Goal: Task Accomplishment & Management: Use online tool/utility

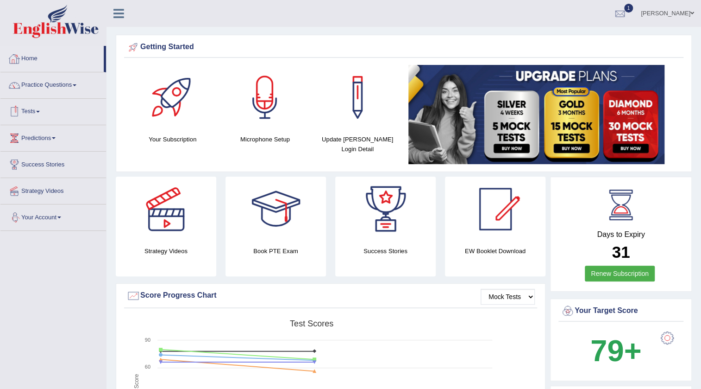
click at [676, 16] on link "Vathana Van" at bounding box center [667, 12] width 67 height 24
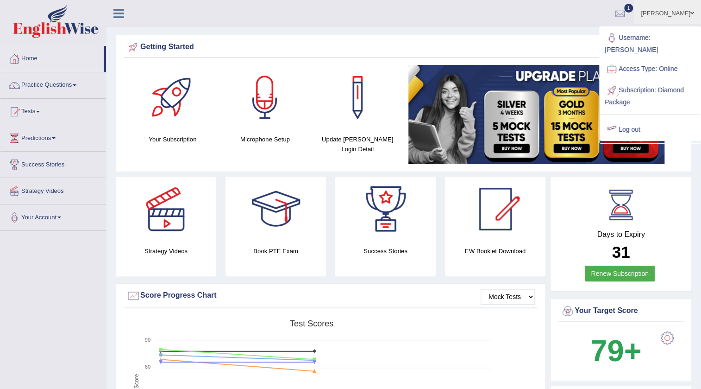
click at [642, 119] on link "Log out" at bounding box center [650, 129] width 100 height 21
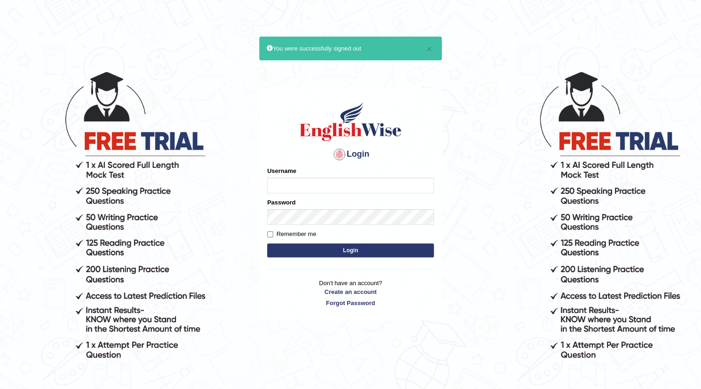
type input "v"
click at [350, 184] on input "Username" at bounding box center [350, 185] width 167 height 16
click at [361, 192] on input "Username" at bounding box center [350, 185] width 167 height 16
type input "i"
type input "issak"
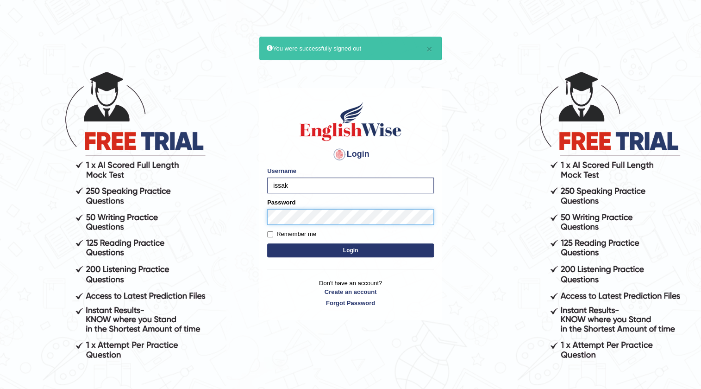
click at [267, 243] on button "Login" at bounding box center [350, 250] width 167 height 14
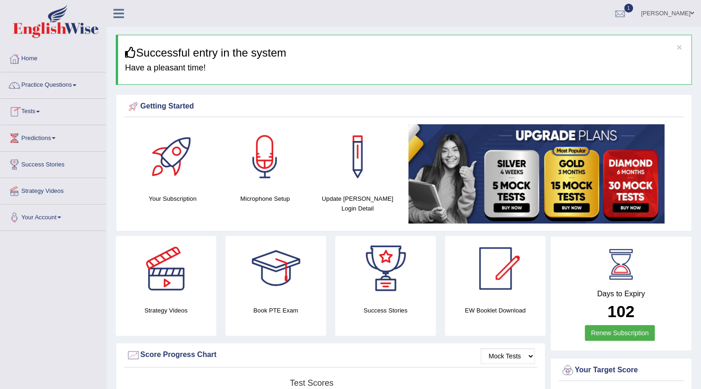
click at [32, 106] on link "Tests" at bounding box center [53, 110] width 106 height 23
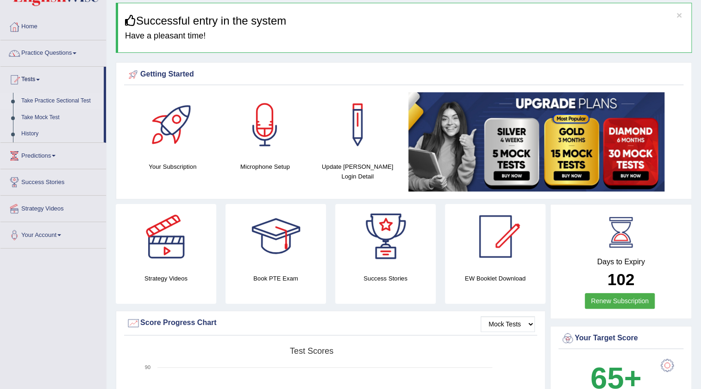
scroll to position [126, 0]
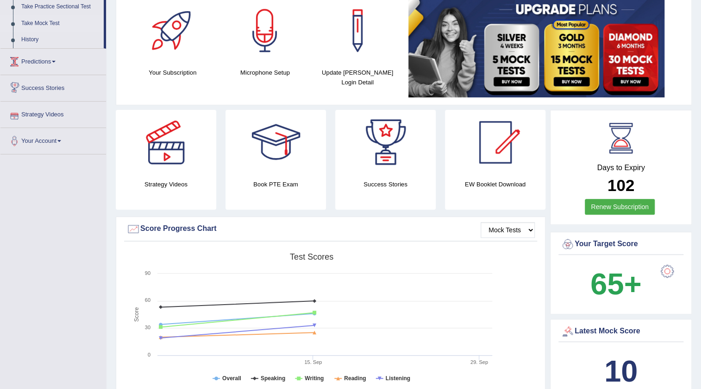
click at [39, 18] on link "Take Mock Test" at bounding box center [60, 23] width 87 height 17
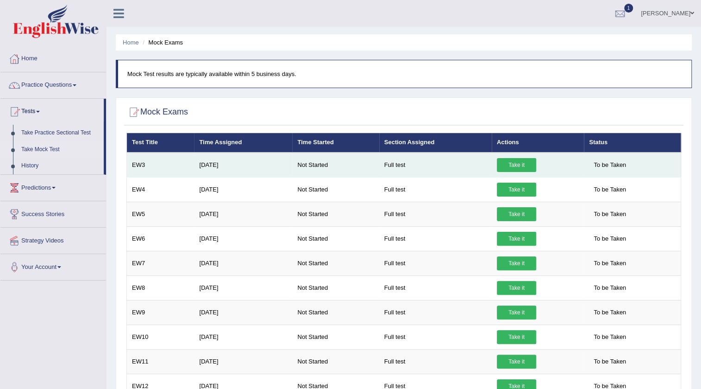
click at [519, 158] on link "Take it" at bounding box center [516, 165] width 39 height 14
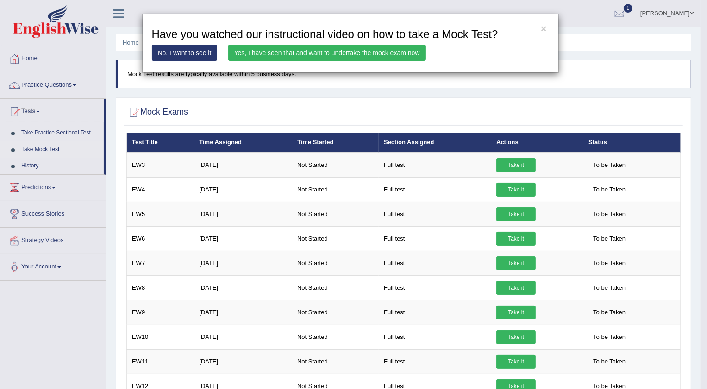
click at [308, 55] on link "Yes, I have seen that and want to undertake the mock exam now" at bounding box center [327, 53] width 198 height 16
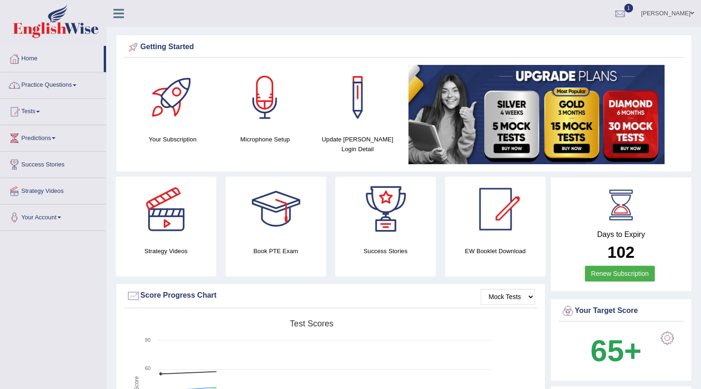
click at [38, 80] on link "Practice Questions" at bounding box center [53, 83] width 106 height 23
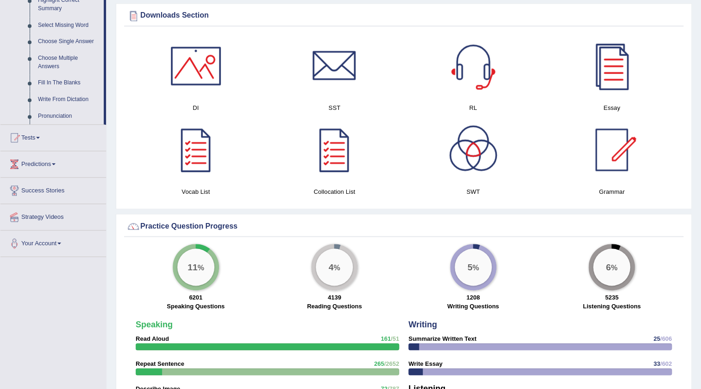
scroll to position [547, 0]
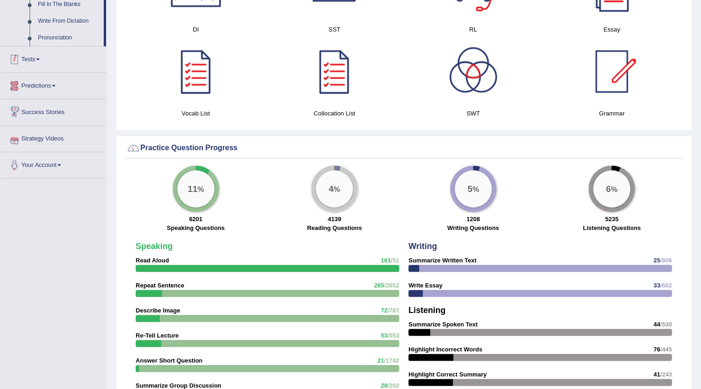
click at [39, 65] on link "Tests" at bounding box center [53, 57] width 106 height 23
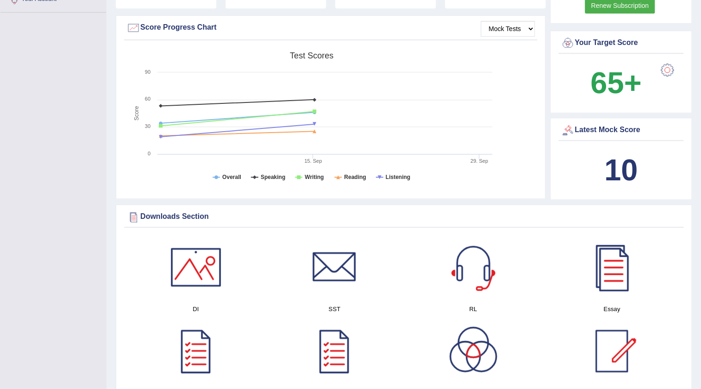
scroll to position [0, 0]
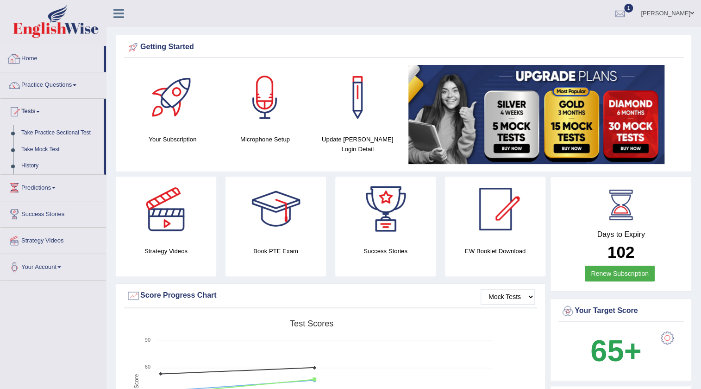
click at [31, 63] on link "Home" at bounding box center [51, 57] width 103 height 23
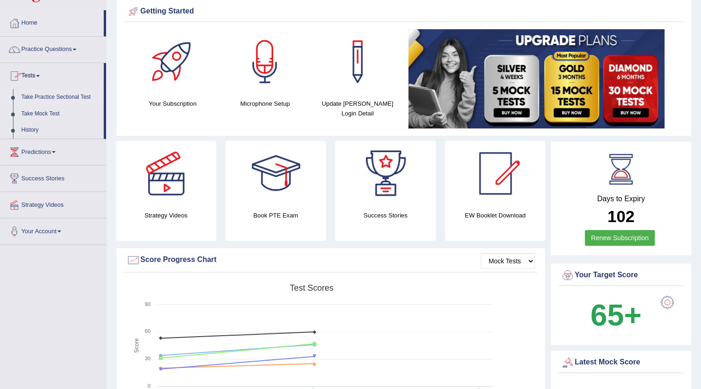
scroll to position [84, 0]
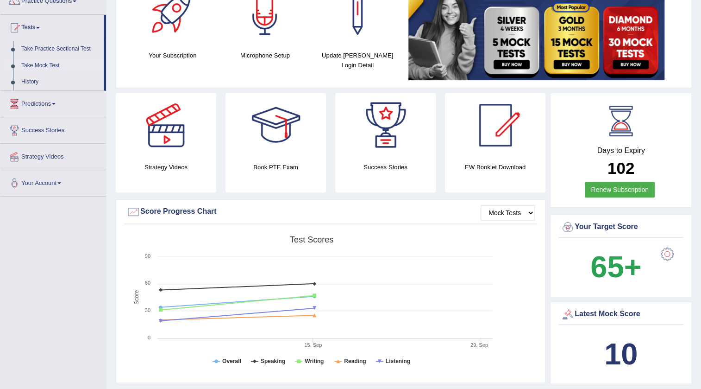
click at [58, 64] on link "Take Mock Test" at bounding box center [60, 65] width 87 height 17
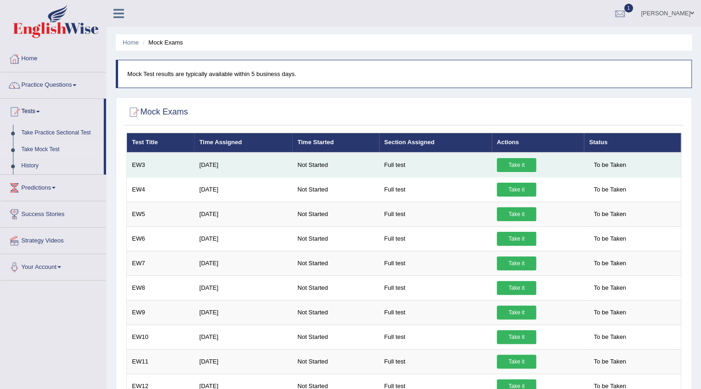
click at [525, 165] on link "Take it" at bounding box center [516, 165] width 39 height 14
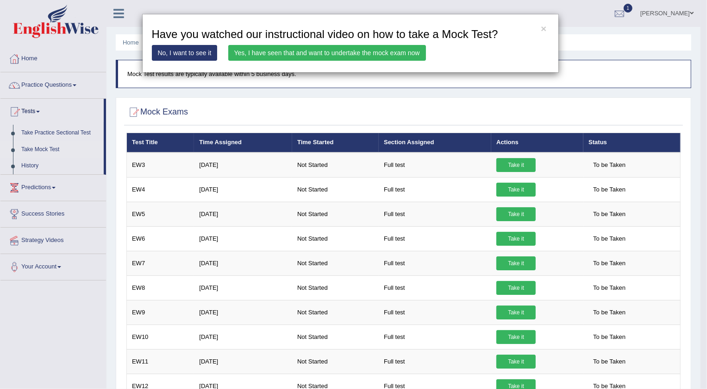
click at [358, 50] on link "Yes, I have seen that and want to undertake the mock exam now" at bounding box center [327, 53] width 198 height 16
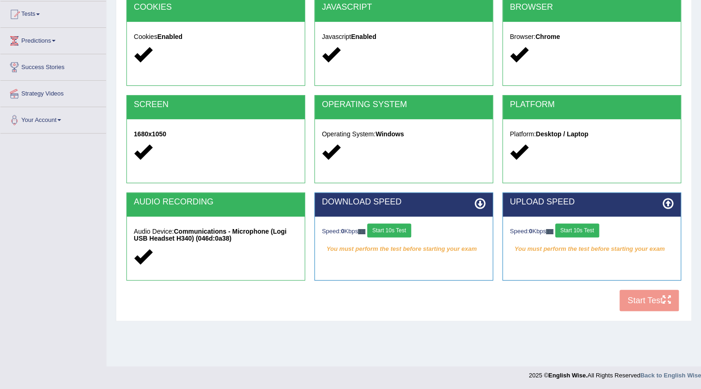
click at [640, 306] on div "COOKIES Cookies Enabled JAVASCRIPT Javascript Enabled BROWSER Browser: Chrome S…" at bounding box center [404, 157] width 560 height 318
click at [639, 301] on div "COOKIES Cookies Enabled JAVASCRIPT Javascript Enabled BROWSER Browser: Chrome S…" at bounding box center [404, 157] width 560 height 318
click at [652, 297] on div "COOKIES Cookies Enabled JAVASCRIPT Javascript Enabled BROWSER Browser: Chrome S…" at bounding box center [404, 157] width 560 height 318
click at [646, 298] on div "COOKIES Cookies Enabled JAVASCRIPT Javascript Enabled BROWSER Browser: Chrome S…" at bounding box center [404, 157] width 560 height 318
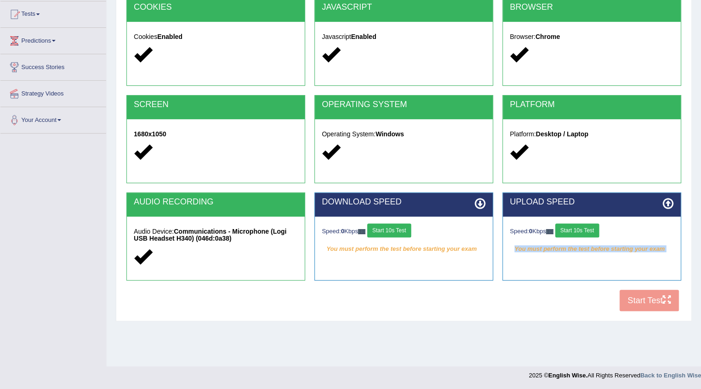
click at [646, 298] on div "COOKIES Cookies Enabled JAVASCRIPT Javascript Enabled BROWSER Browser: Chrome S…" at bounding box center [404, 157] width 560 height 318
click at [645, 298] on div "COOKIES Cookies Enabled JAVASCRIPT Javascript Enabled BROWSER Browser: Chrome S…" at bounding box center [404, 157] width 560 height 318
click at [628, 301] on div "COOKIES Cookies Enabled JAVASCRIPT Javascript Enabled BROWSER Browser: Chrome S…" at bounding box center [404, 157] width 560 height 318
click at [630, 301] on div "COOKIES Cookies Enabled JAVASCRIPT Javascript Enabled BROWSER Browser: Chrome S…" at bounding box center [404, 157] width 560 height 318
click at [631, 300] on div "COOKIES Cookies Enabled JAVASCRIPT Javascript Enabled BROWSER Browser: Chrome S…" at bounding box center [404, 157] width 560 height 318
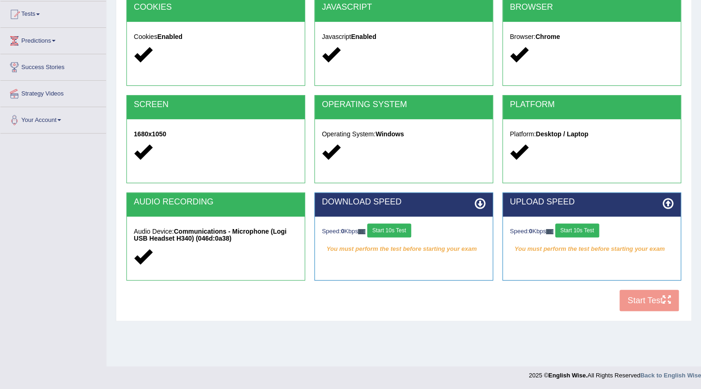
click at [632, 300] on div "COOKIES Cookies Enabled JAVASCRIPT Javascript Enabled BROWSER Browser: Chrome S…" at bounding box center [404, 157] width 560 height 318
click at [410, 231] on button "Start 10s Test" at bounding box center [389, 230] width 44 height 14
click at [567, 230] on button "Start 10s Test" at bounding box center [577, 230] width 44 height 14
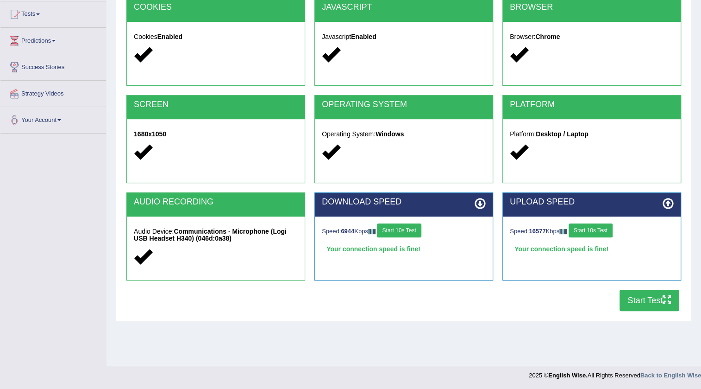
click at [638, 297] on button "Start Test" at bounding box center [649, 300] width 59 height 21
